Goal: Task Accomplishment & Management: Complete application form

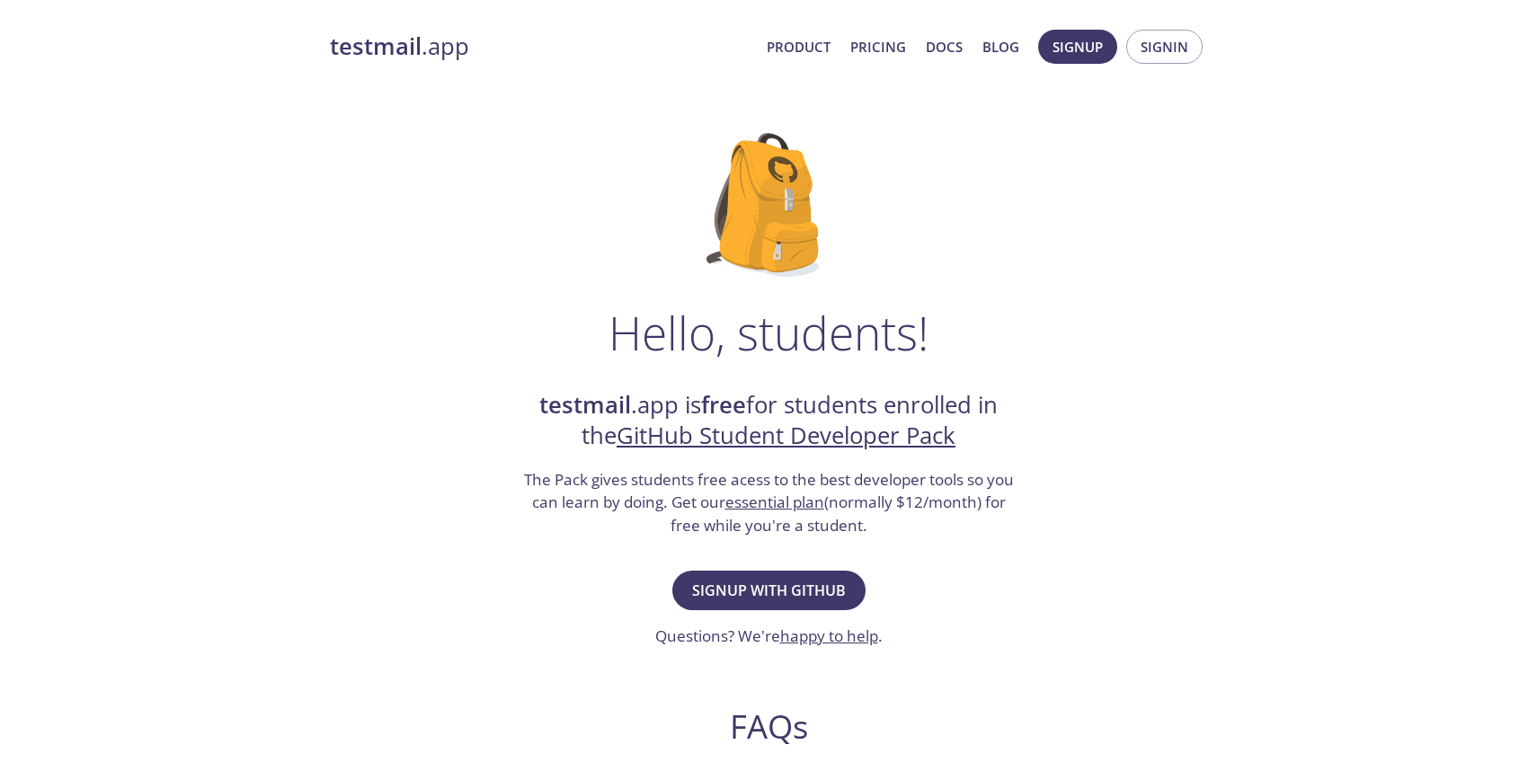
click at [753, 321] on h1 "Hello, students!" at bounding box center [769, 333] width 320 height 54
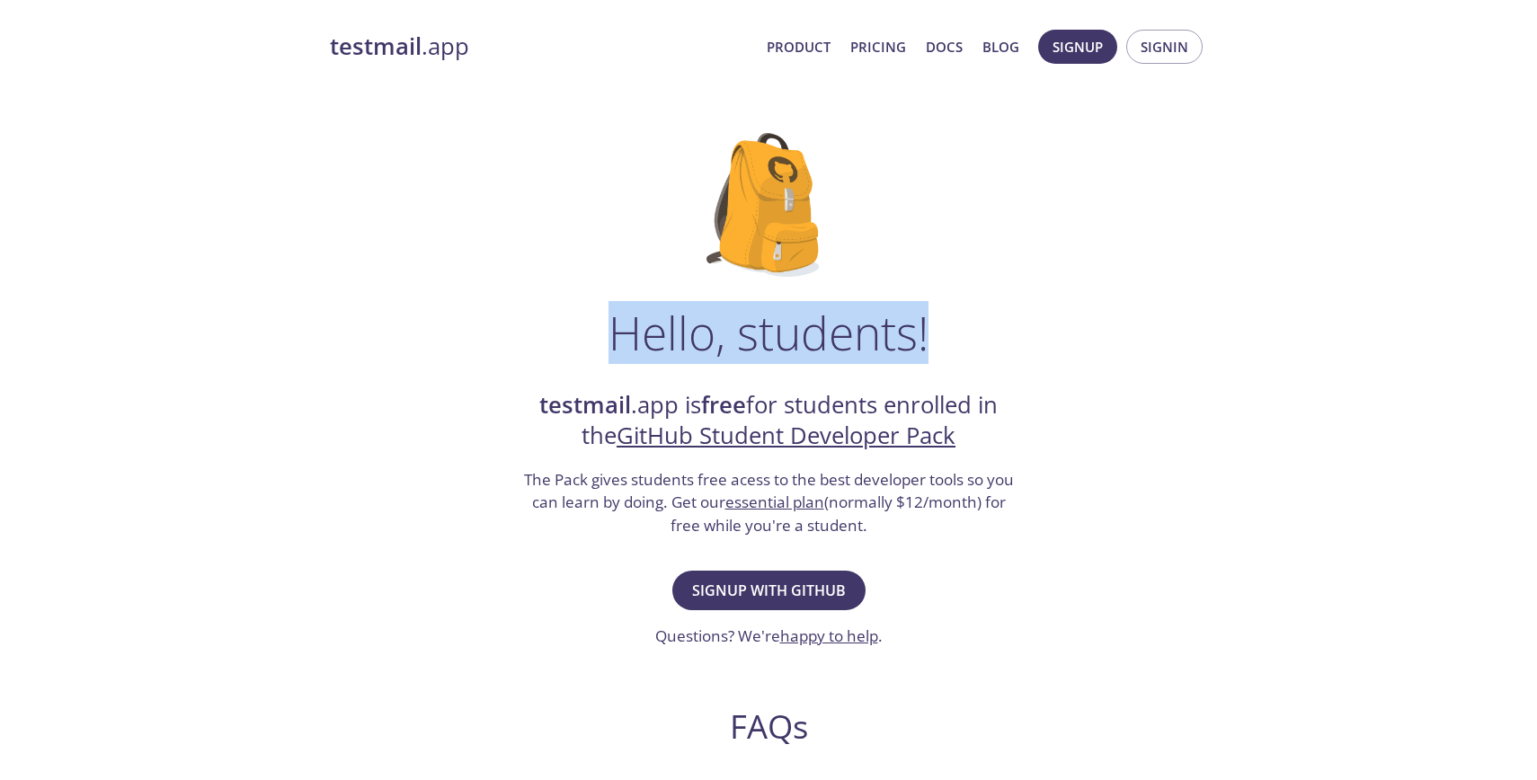
click at [753, 321] on h1 "Hello, students!" at bounding box center [769, 333] width 320 height 54
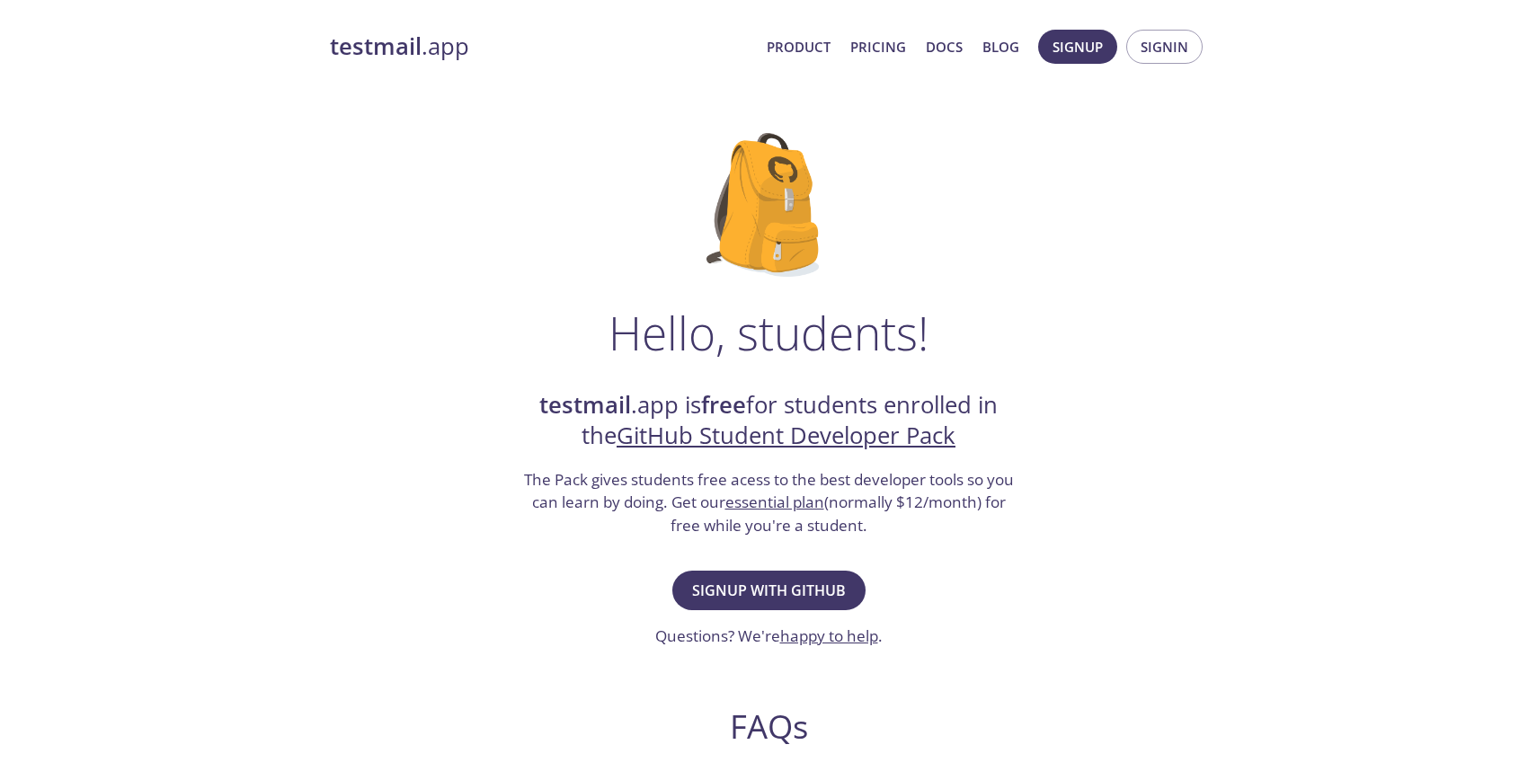
click at [753, 321] on h1 "Hello, students!" at bounding box center [769, 333] width 320 height 54
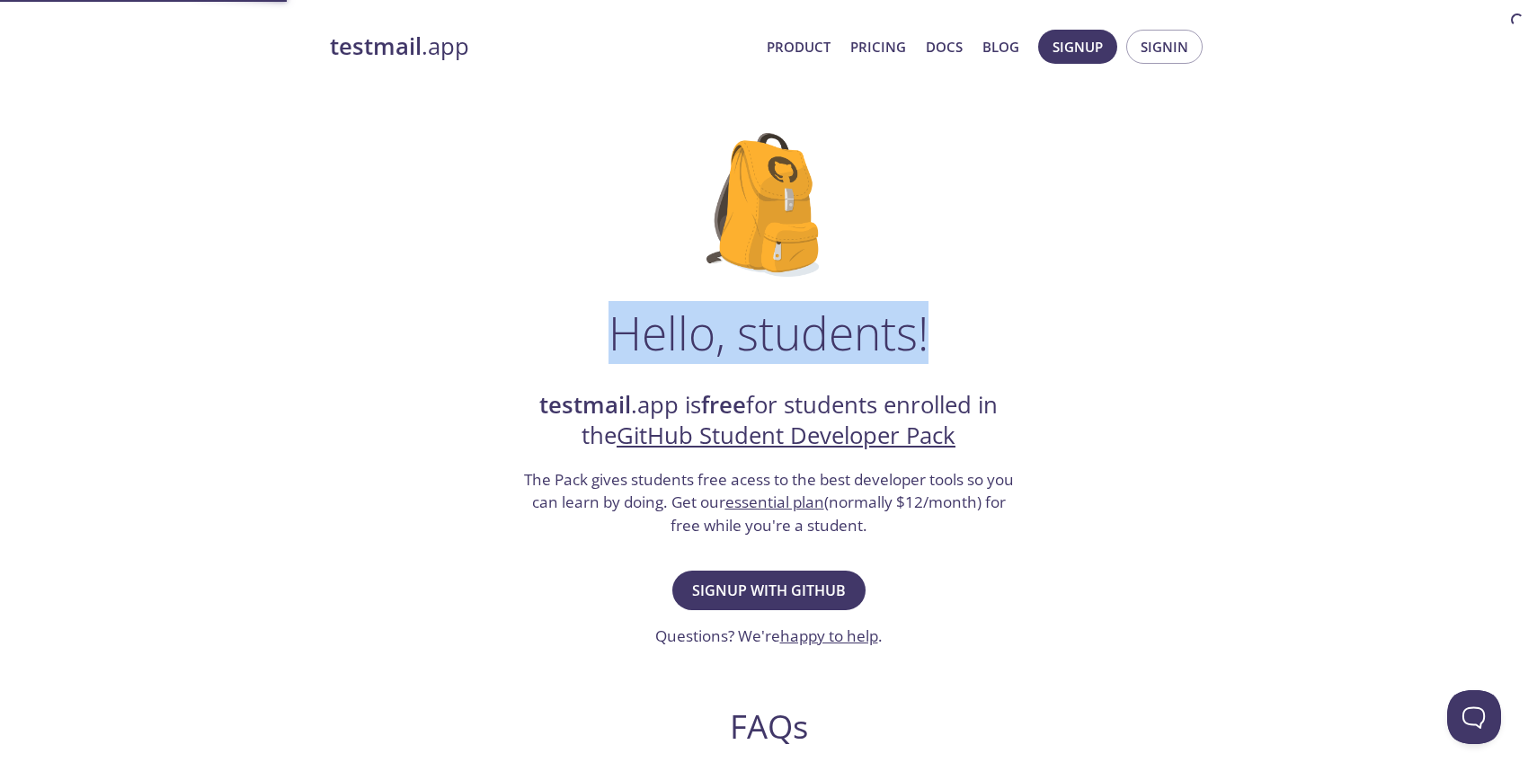
click at [753, 321] on h1 "Hello, students!" at bounding box center [769, 333] width 320 height 54
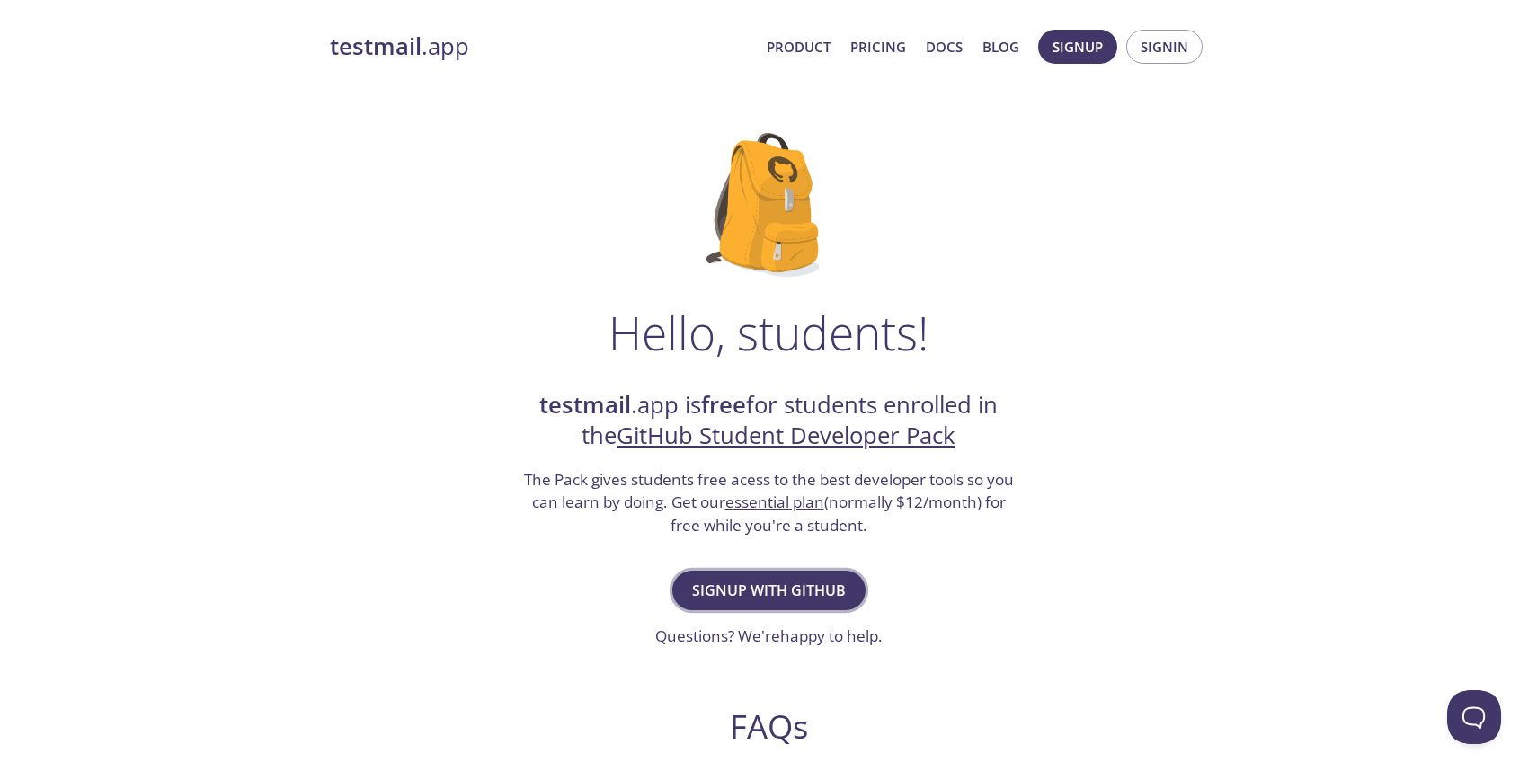
click at [744, 592] on span "Signup with GitHub" at bounding box center [769, 590] width 154 height 25
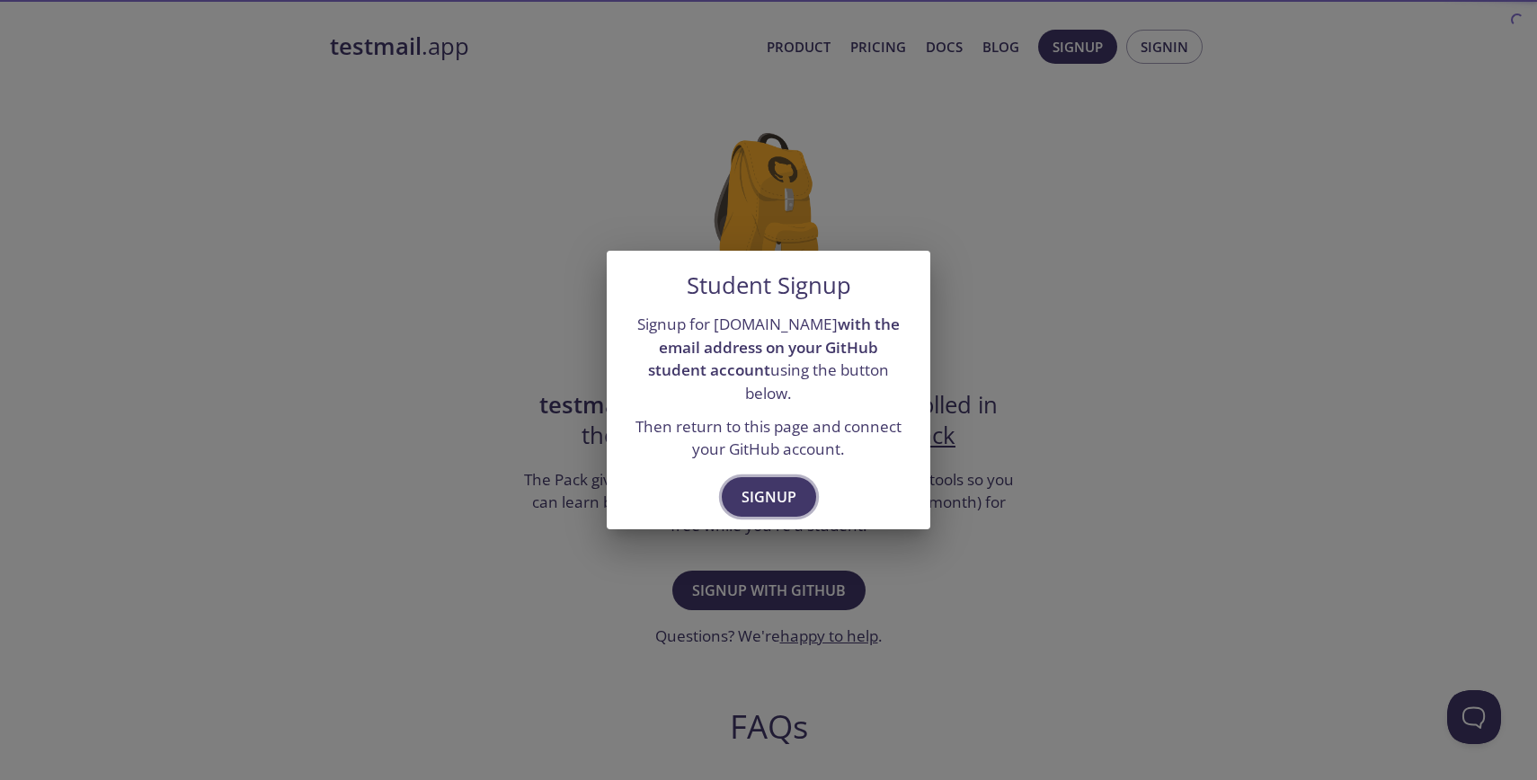
click at [764, 497] on span "Signup" at bounding box center [769, 497] width 55 height 25
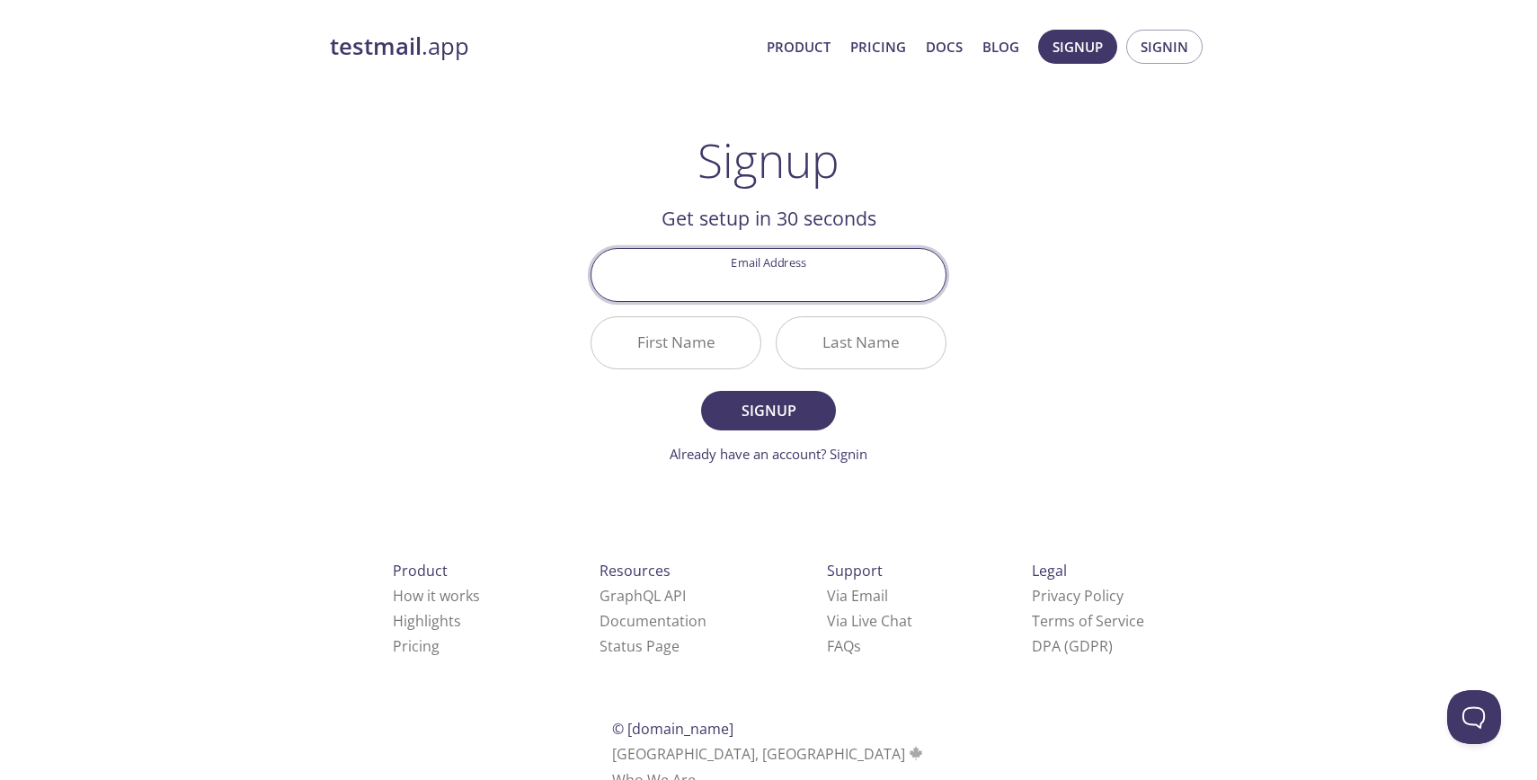
click at [755, 268] on input "Email Address" at bounding box center [769, 274] width 354 height 51
click at [849, 187] on div "Signup Get setup in 30 seconds Email Address First Name Last Name Signup Alread…" at bounding box center [769, 299] width 356 height 332
click at [770, 282] on input "Email Address" at bounding box center [769, 274] width 354 height 51
type input "[EMAIL_ADDRESS][DOMAIN_NAME]"
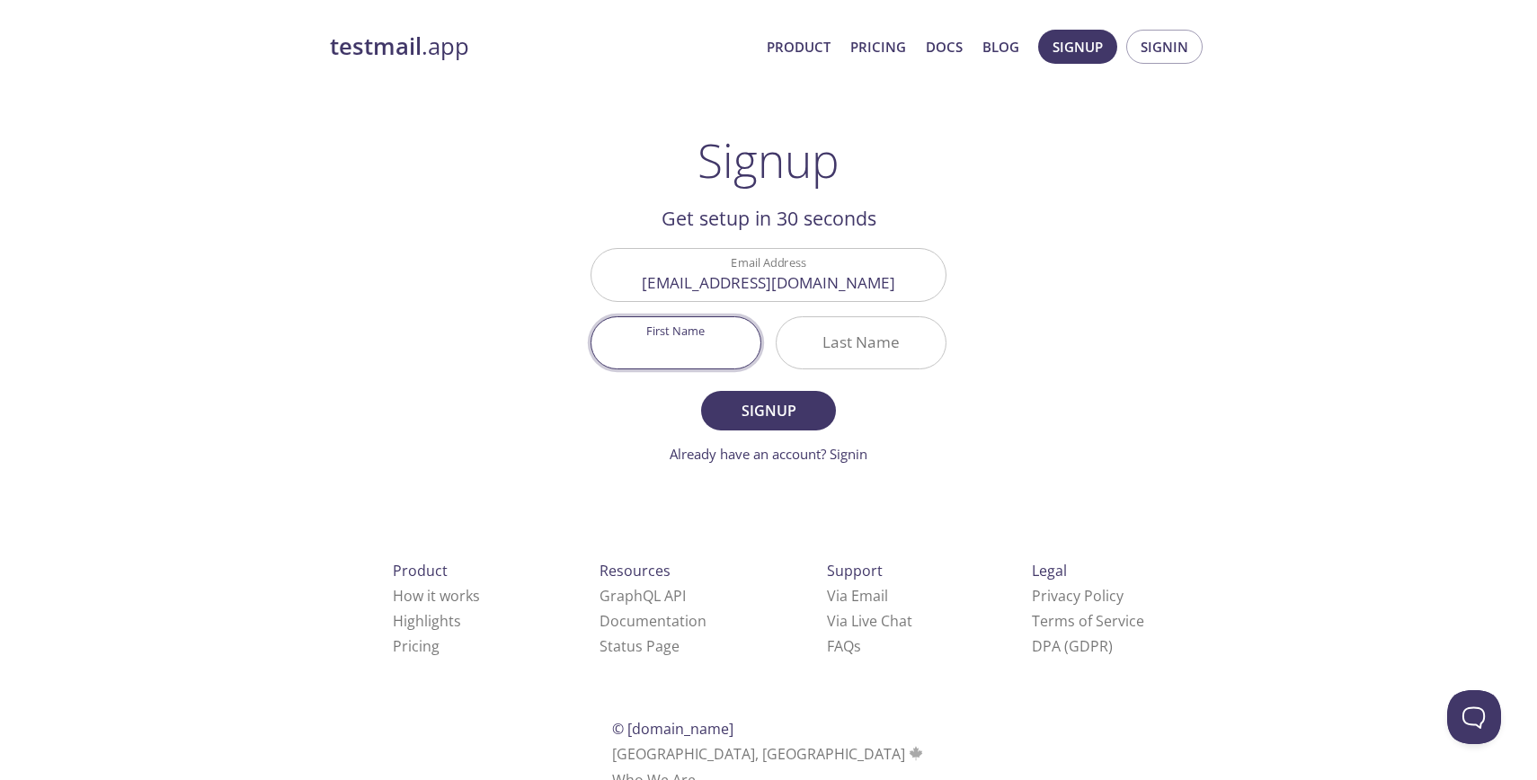
click at [698, 336] on input "First Name" at bounding box center [676, 342] width 169 height 51
type input "[PERSON_NAME]"
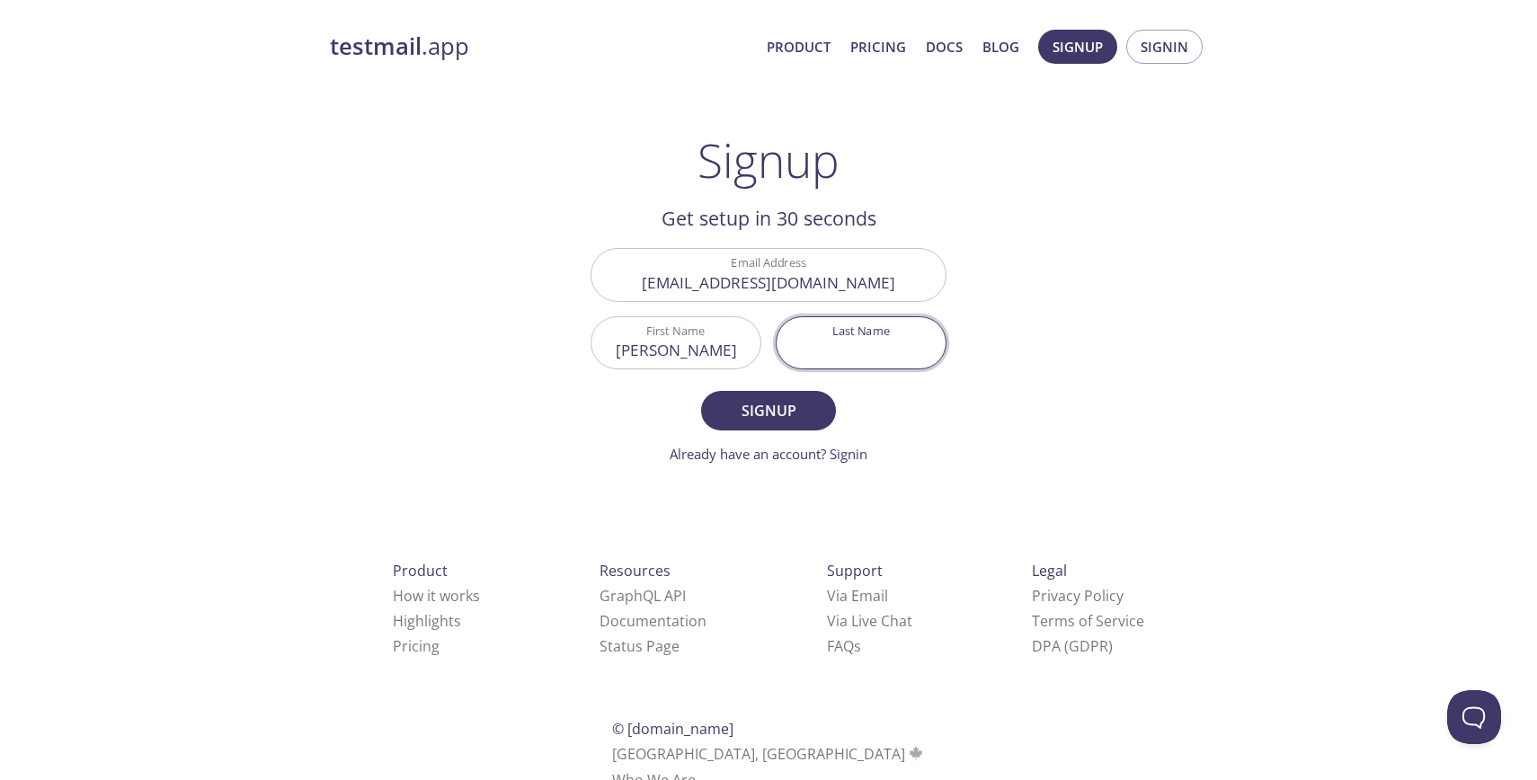
click at [838, 337] on input "Last Name" at bounding box center [861, 342] width 169 height 51
type input "Rajput"
click at [775, 400] on span "Signup" at bounding box center [768, 410] width 95 height 25
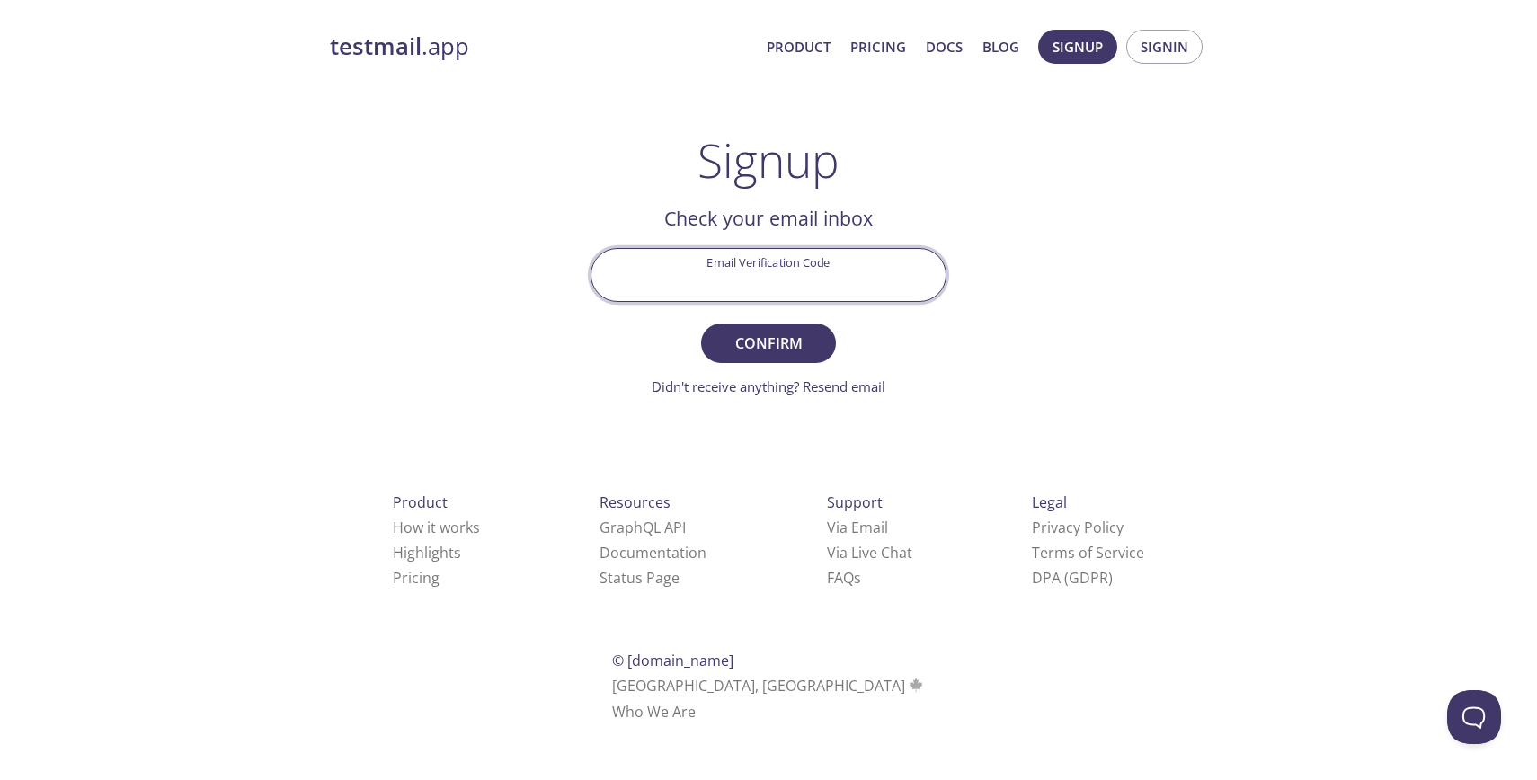
click at [770, 257] on input "Email Verification Code" at bounding box center [769, 274] width 354 height 51
paste input "GSN6NDB"
type input "GSN6NDB"
click at [769, 331] on span "Confirm" at bounding box center [768, 343] width 95 height 25
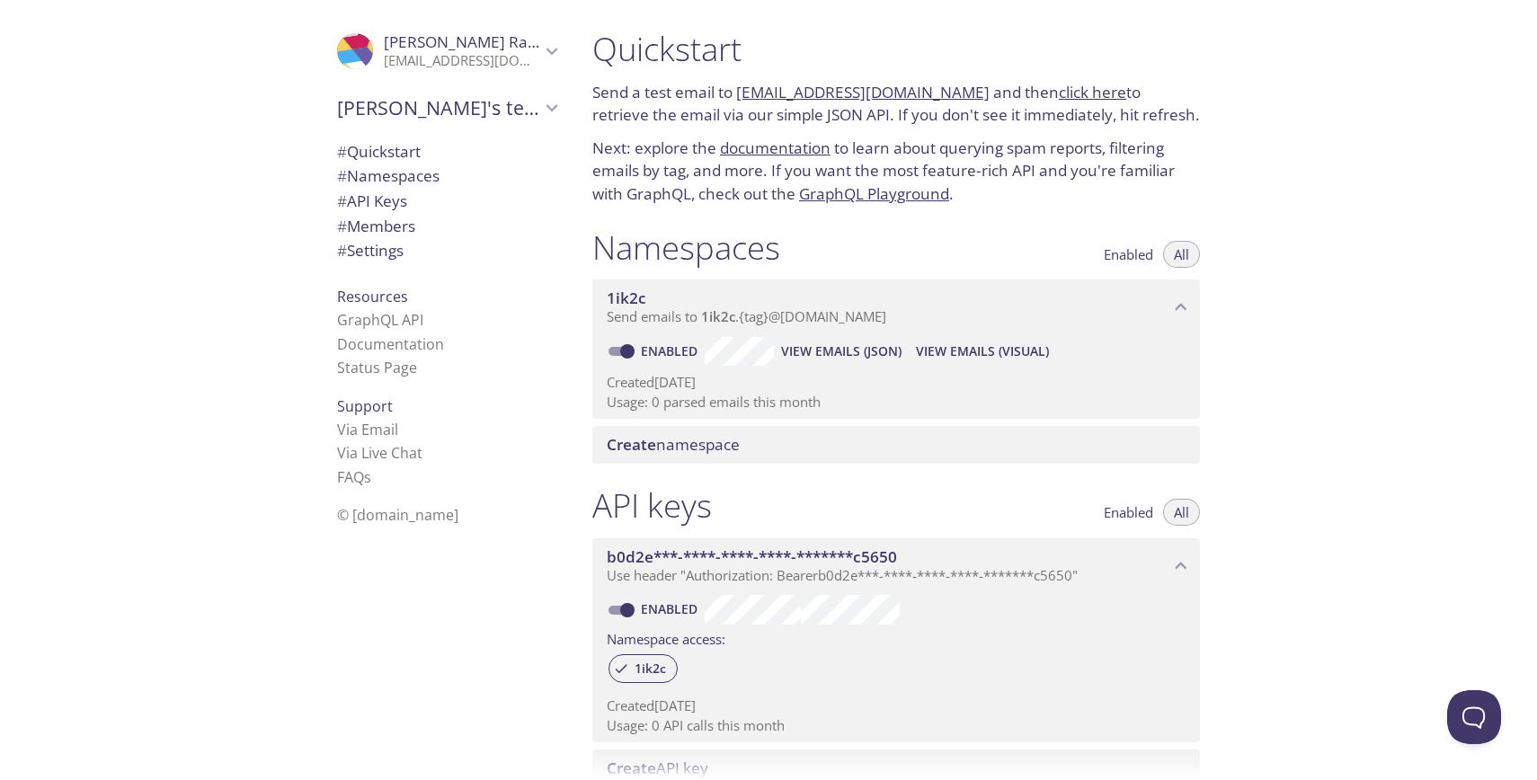
click at [679, 94] on p "Send a test email to [EMAIL_ADDRESS][DOMAIN_NAME] and then click here to retrie…" at bounding box center [896, 104] width 608 height 46
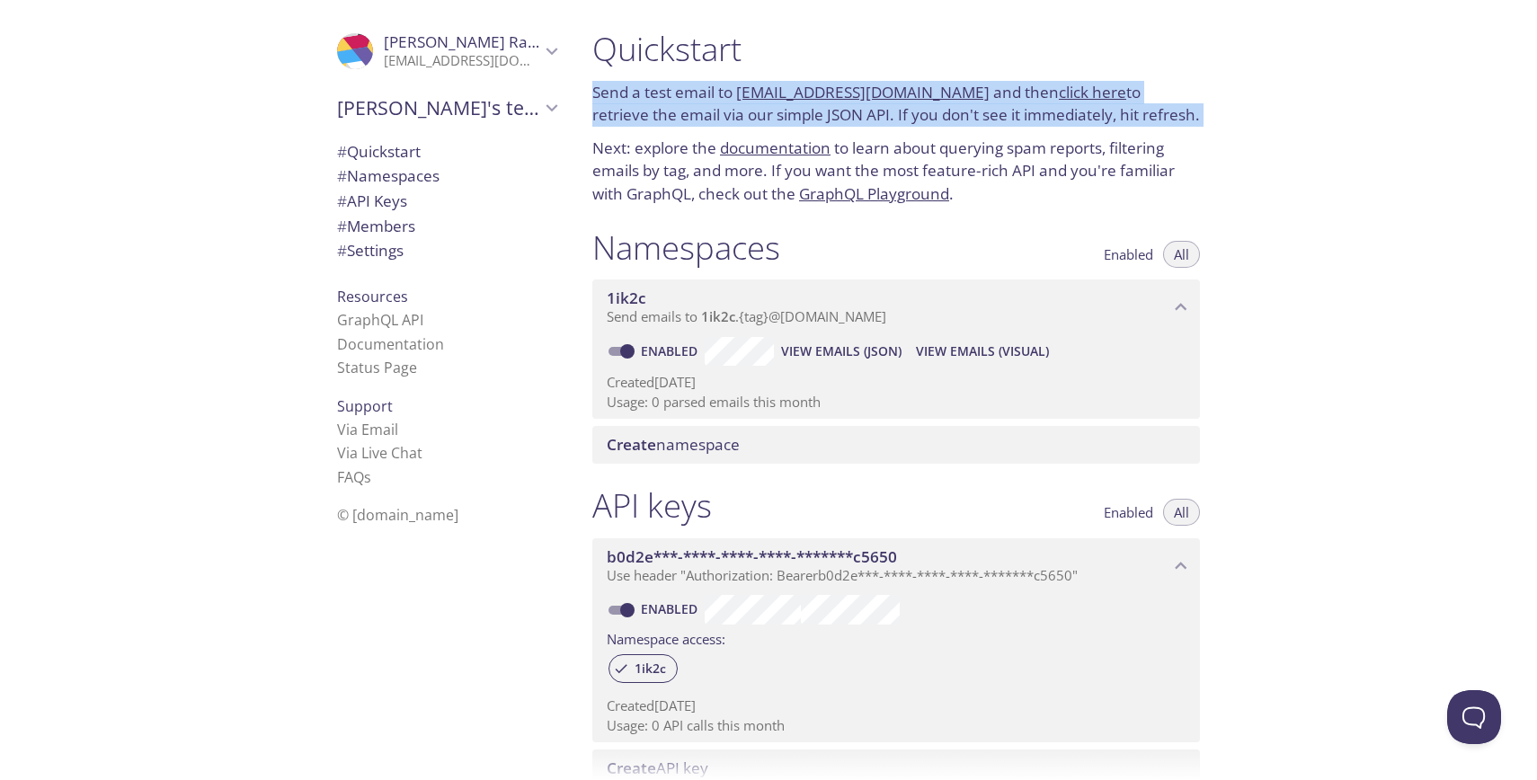
click at [679, 94] on p "Send a test email to [EMAIL_ADDRESS][DOMAIN_NAME] and then click here to retrie…" at bounding box center [896, 104] width 608 height 46
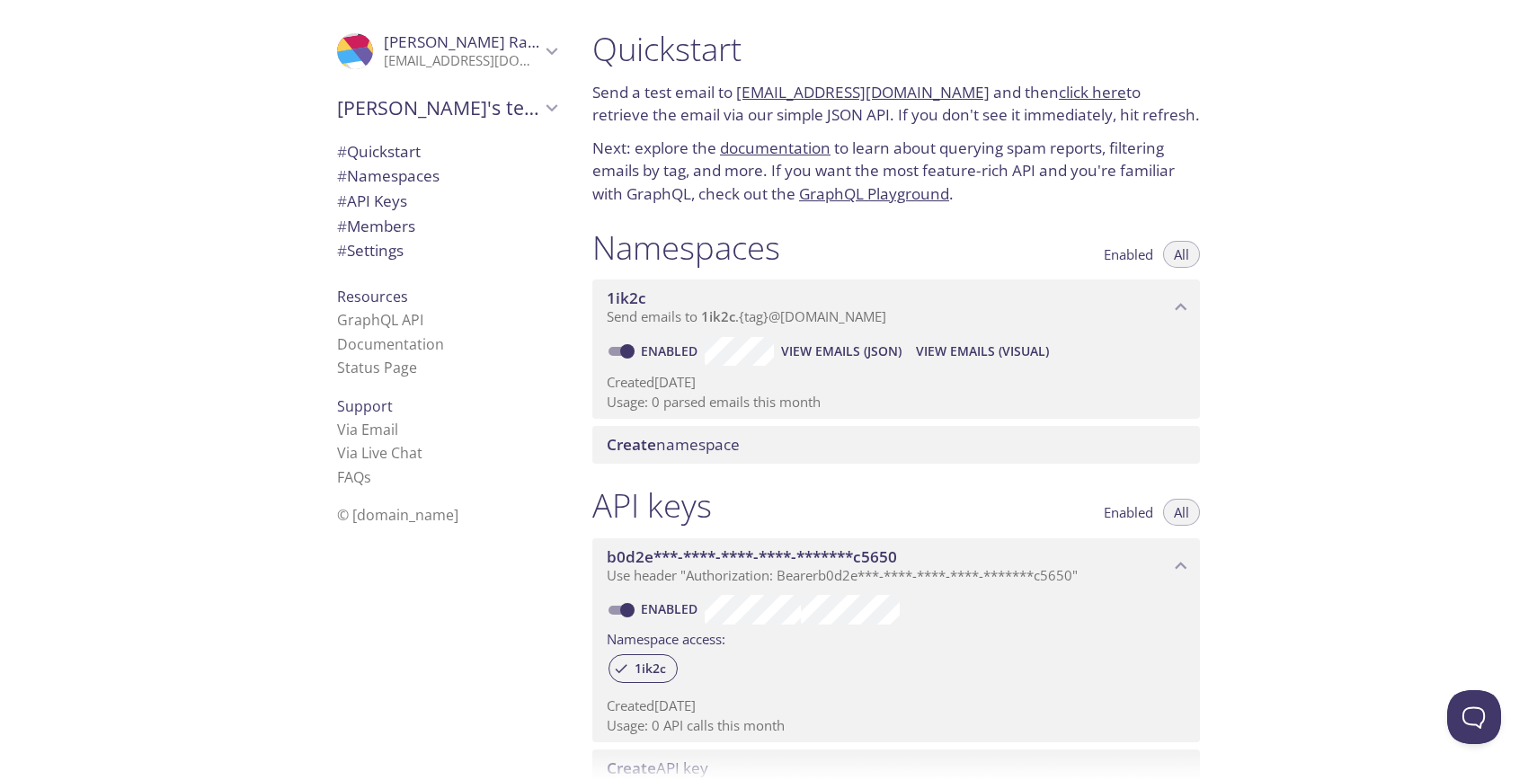
click at [679, 94] on p "Send a test email to [EMAIL_ADDRESS][DOMAIN_NAME] and then click here to retrie…" at bounding box center [896, 104] width 608 height 46
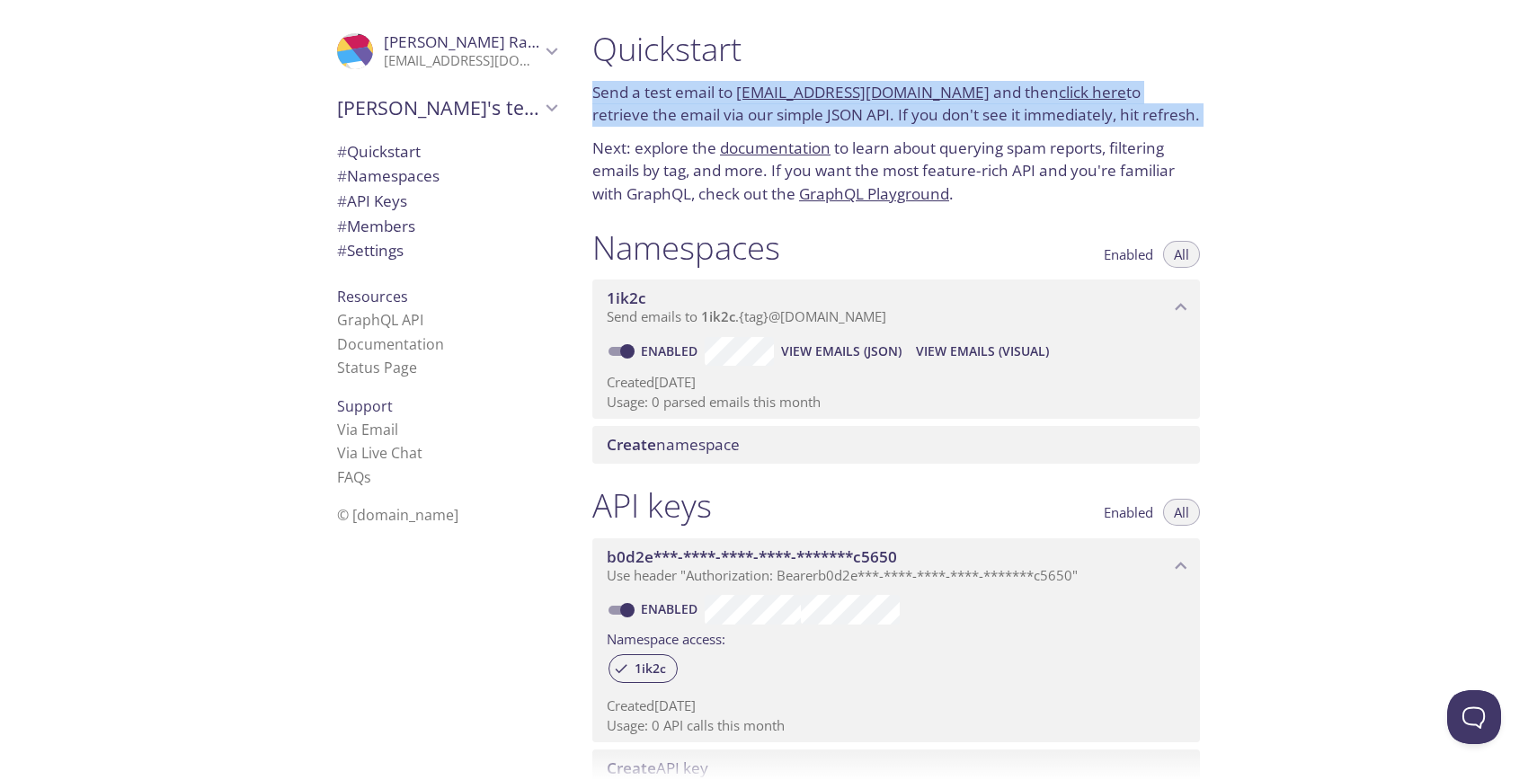
click at [679, 94] on p "Send a test email to [EMAIL_ADDRESS][DOMAIN_NAME] and then click here to retrie…" at bounding box center [896, 104] width 608 height 46
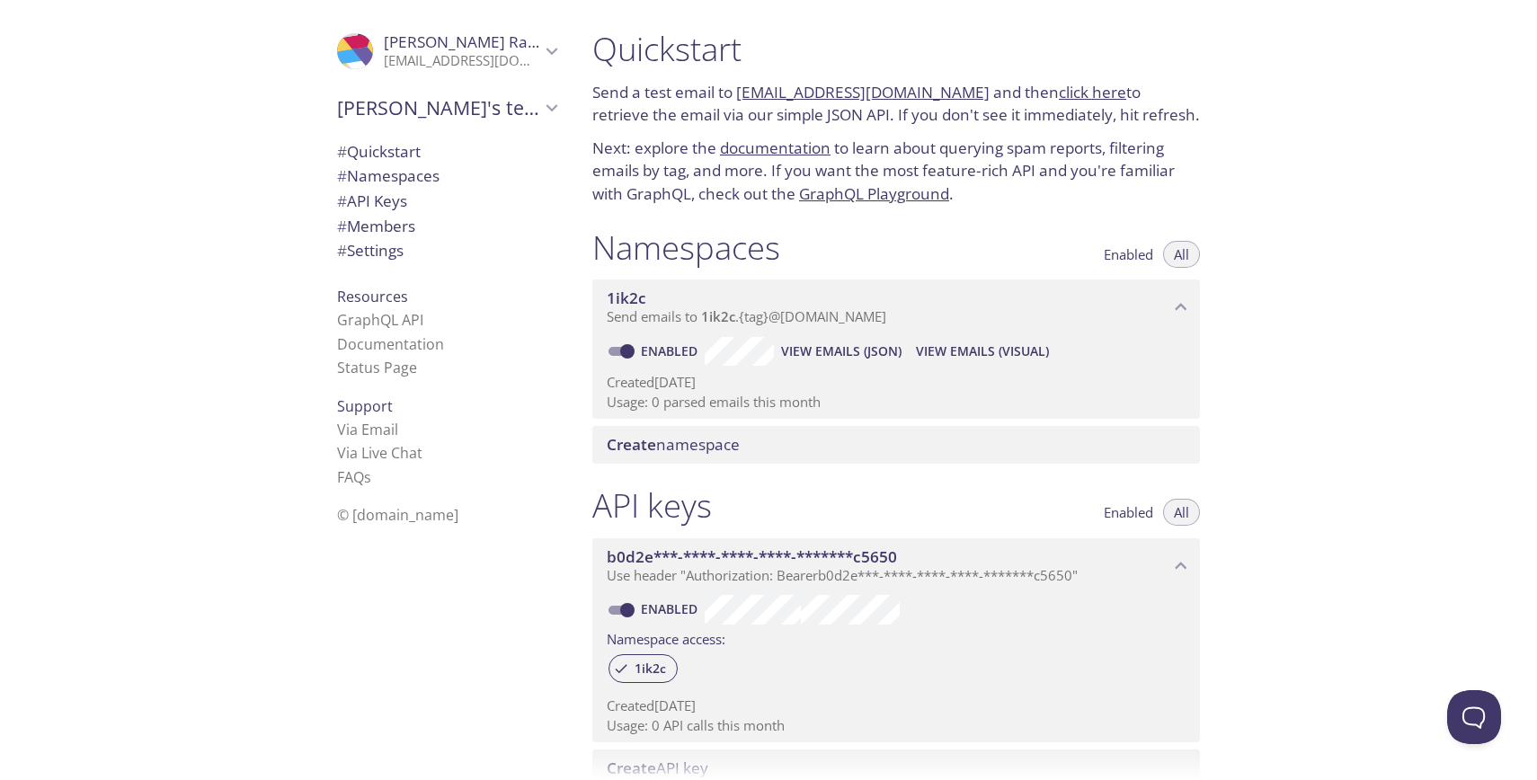
click at [412, 112] on span "[PERSON_NAME]'s team" at bounding box center [438, 107] width 203 height 25
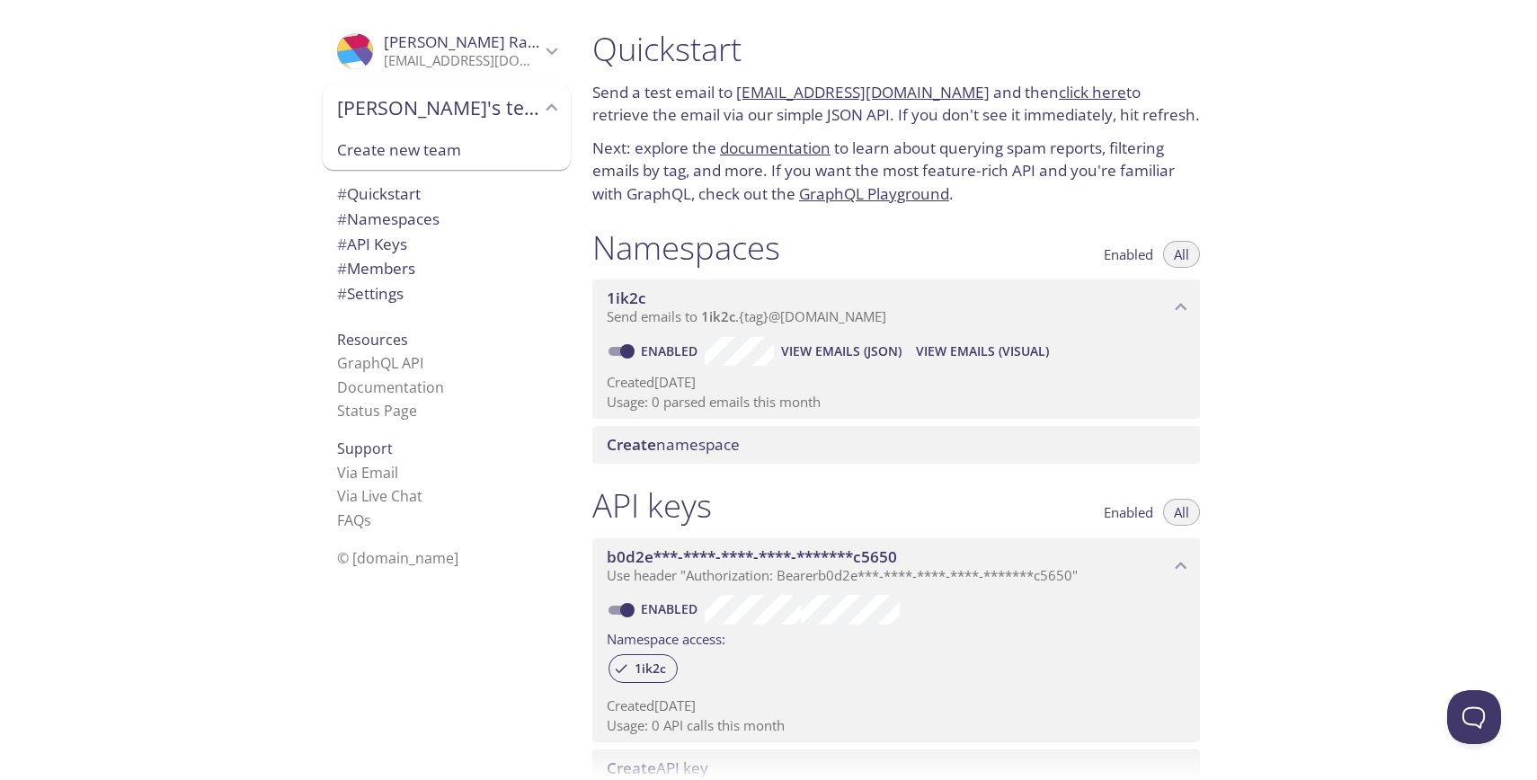
click at [412, 112] on span "[PERSON_NAME]'s team" at bounding box center [438, 107] width 203 height 25
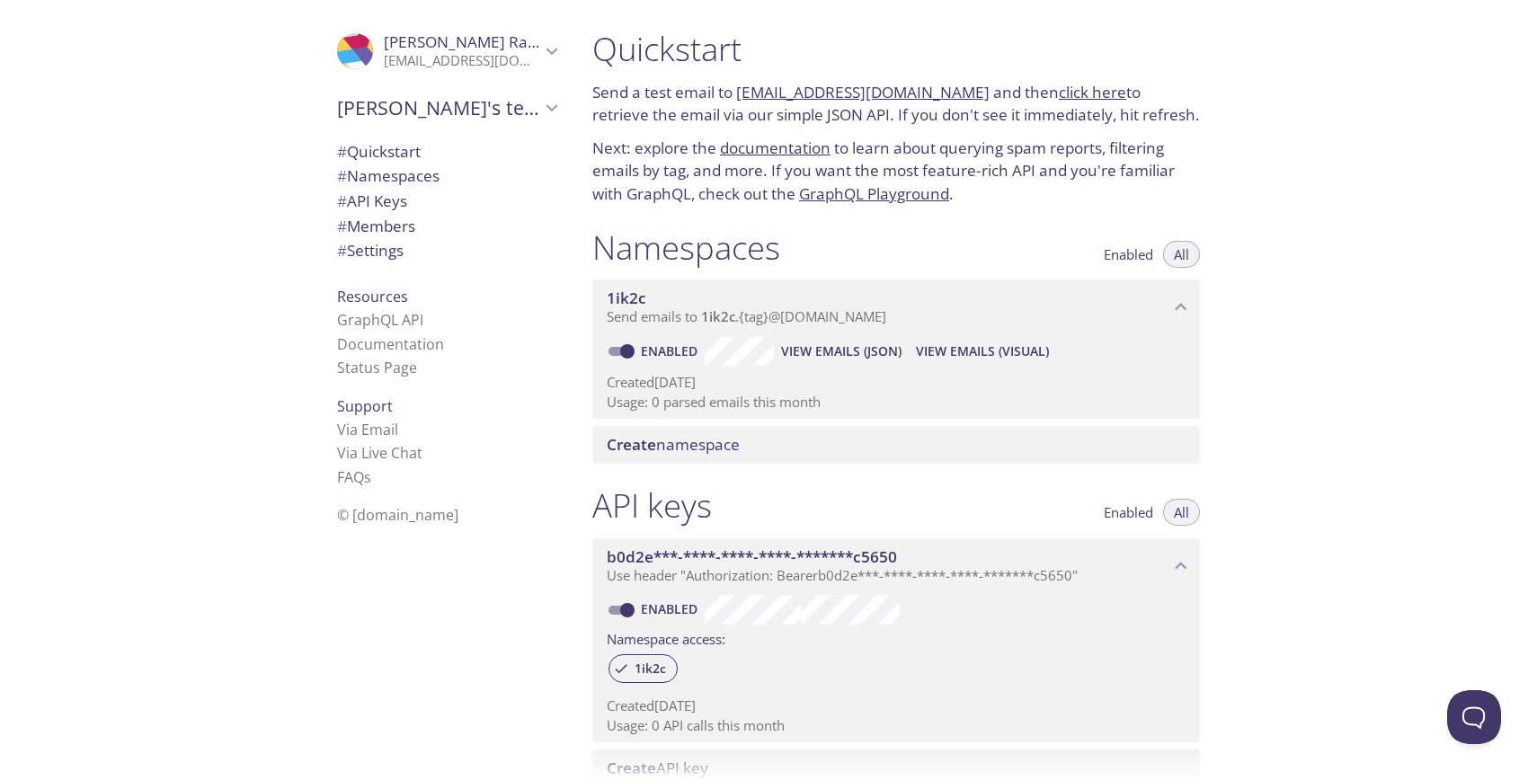
click at [412, 112] on span "[PERSON_NAME]'s team" at bounding box center [438, 107] width 203 height 25
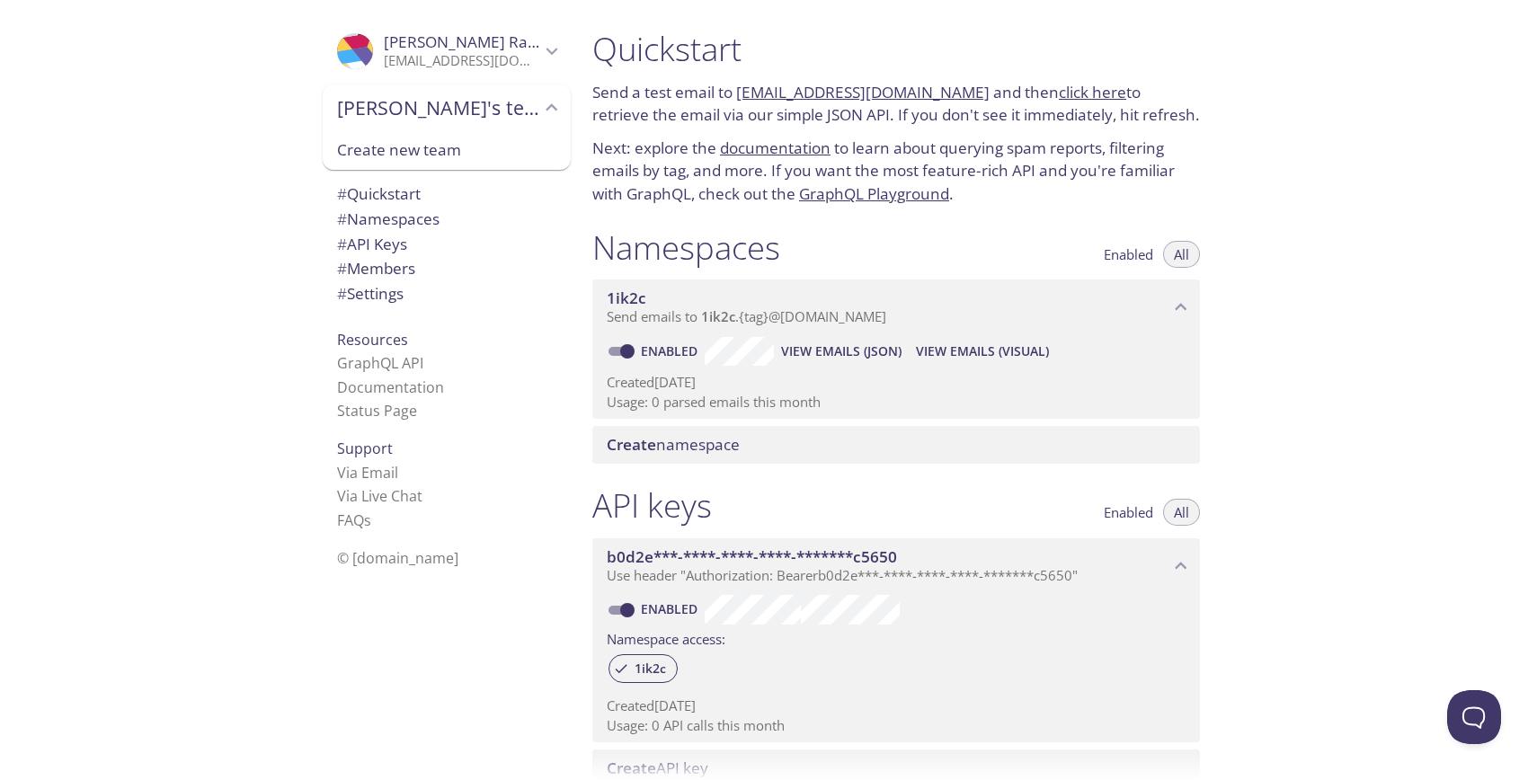
click at [412, 112] on span "[PERSON_NAME]'s team" at bounding box center [438, 107] width 203 height 25
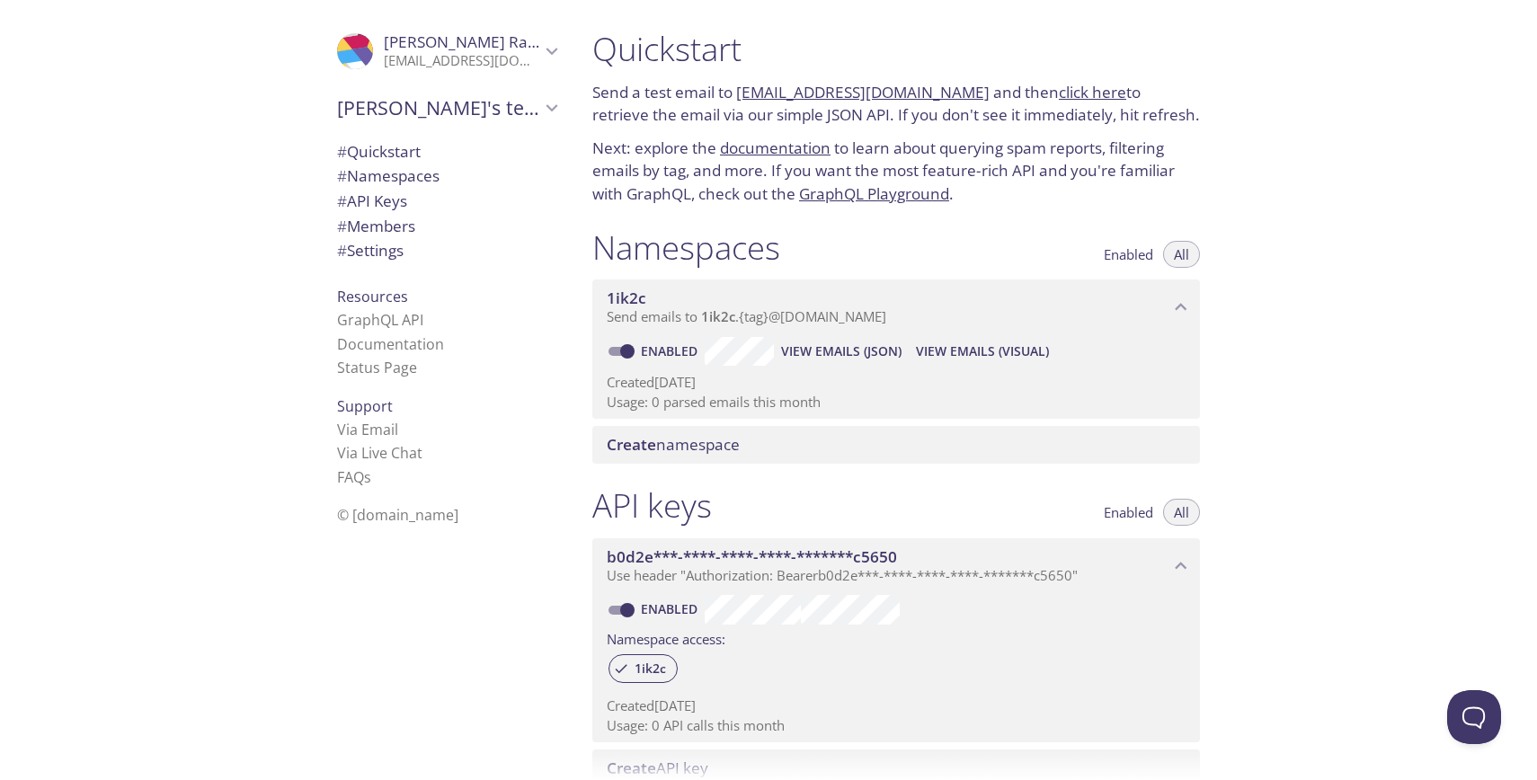
click at [710, 253] on h1 "Namespaces" at bounding box center [686, 247] width 188 height 40
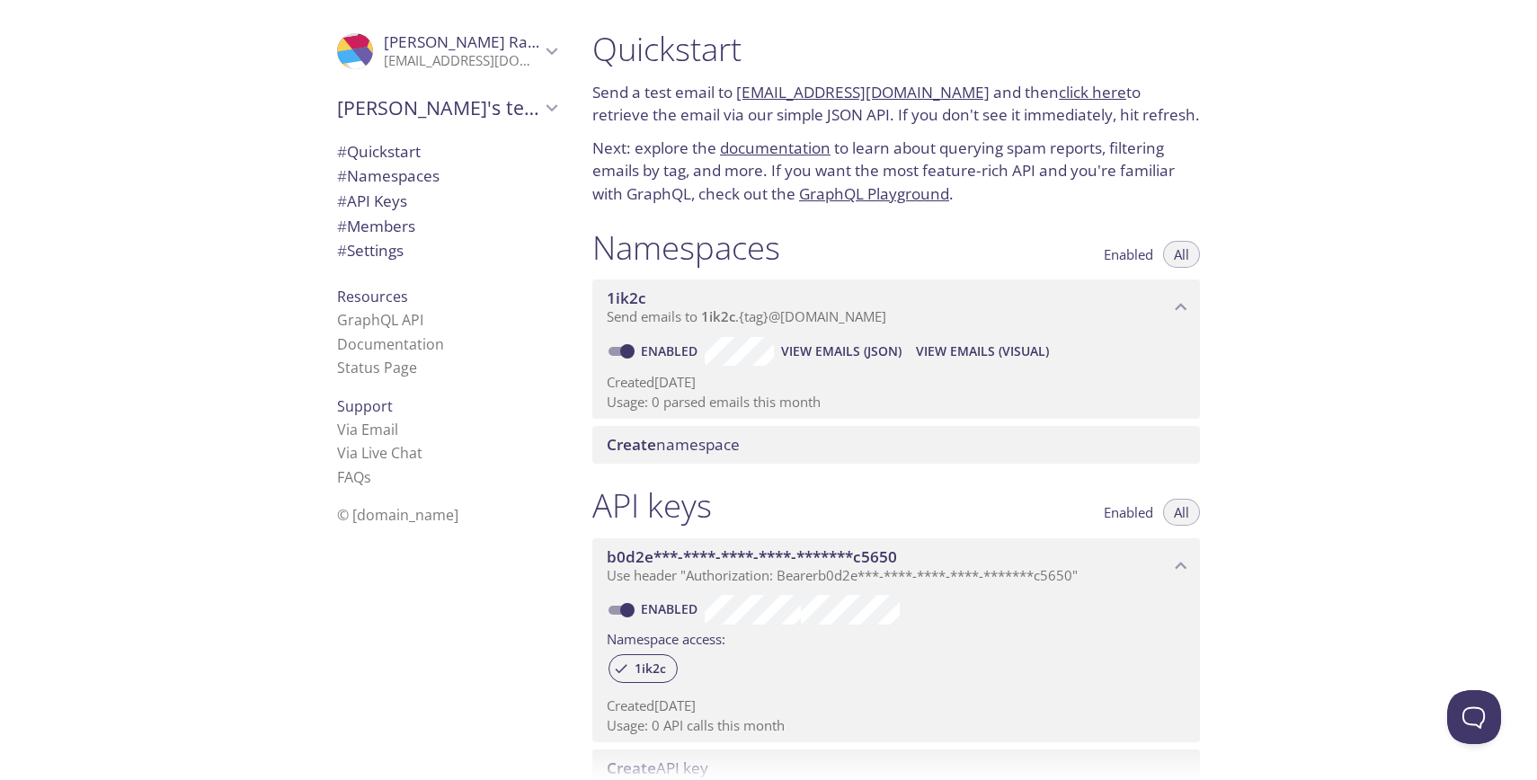
click at [810, 359] on span "View Emails (JSON)" at bounding box center [841, 352] width 120 height 22
click at [983, 347] on span "View Emails (Visual)" at bounding box center [982, 352] width 133 height 22
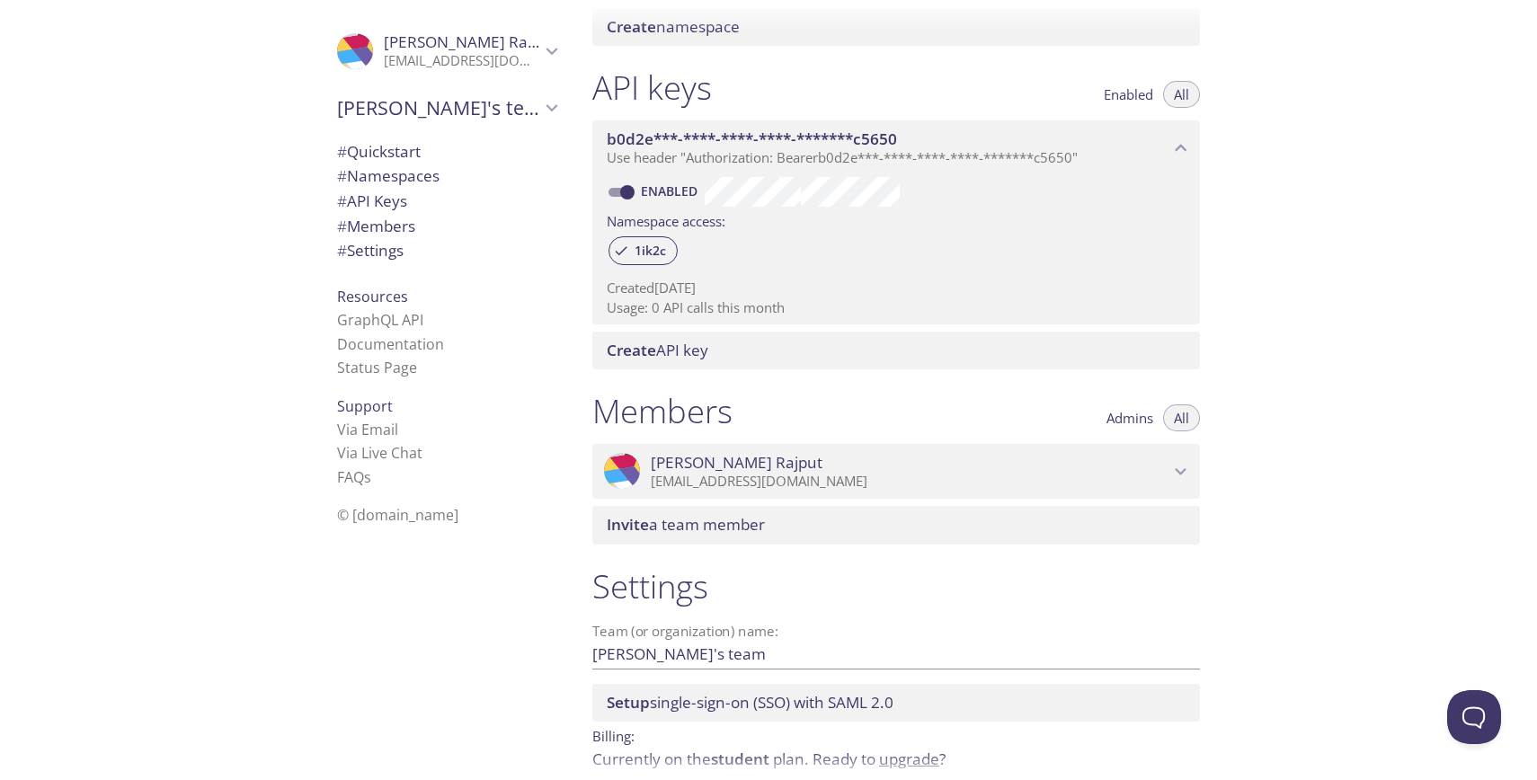
scroll to position [498, 0]
